Goal: Task Accomplishment & Management: Manage account settings

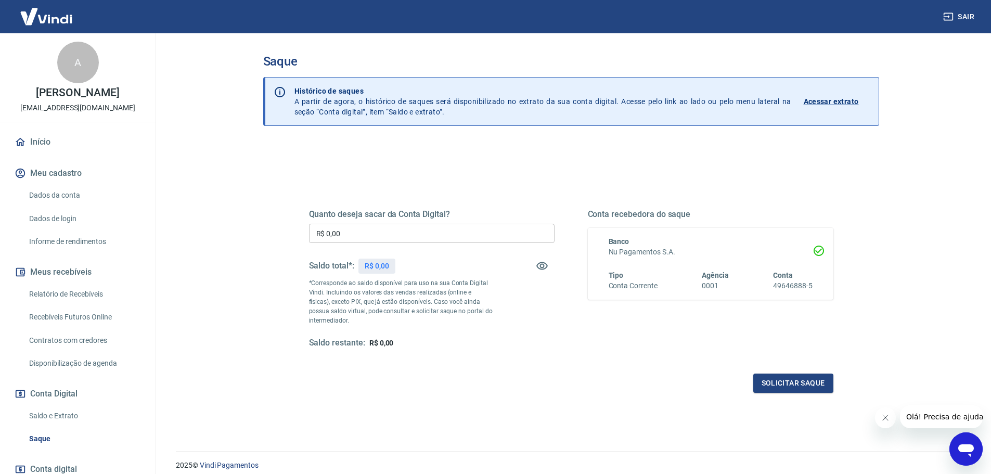
click at [408, 152] on div "Quanto deseja sacar da Conta Digital? R$ 0,00 ​ Saldo total*: R$ 0,00 *Correspo…" at bounding box center [571, 328] width 616 height 372
click at [548, 263] on icon "button" at bounding box center [542, 265] width 12 height 12
click at [544, 264] on icon "button" at bounding box center [542, 265] width 12 height 12
